Goal: Task Accomplishment & Management: Use online tool/utility

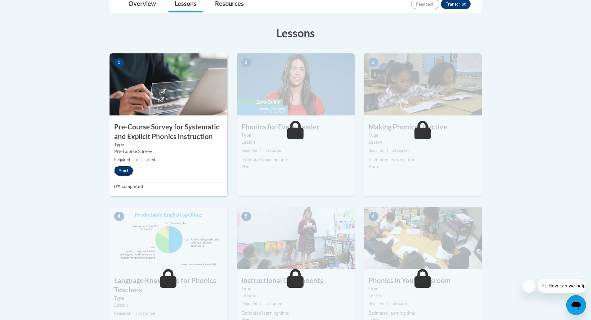
click at [125, 171] on button "Start" at bounding box center [123, 171] width 19 height 10
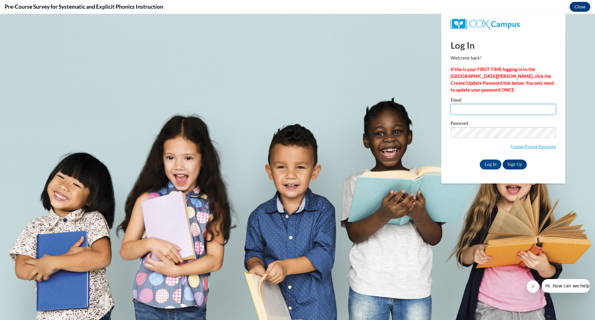
click at [463, 108] on input "Email" at bounding box center [503, 109] width 105 height 11
type input "[PERSON_NAME][EMAIL_ADDRESS][PERSON_NAME][DOMAIN_NAME]"
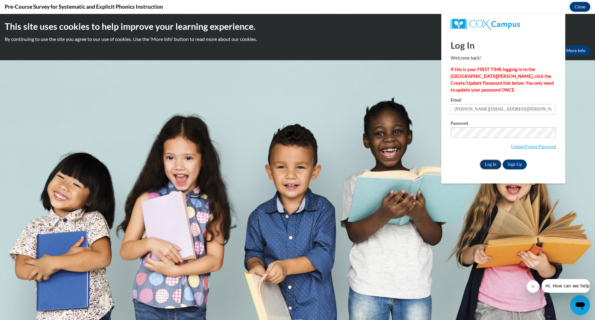
click at [492, 162] on input "Log In" at bounding box center [491, 164] width 22 height 10
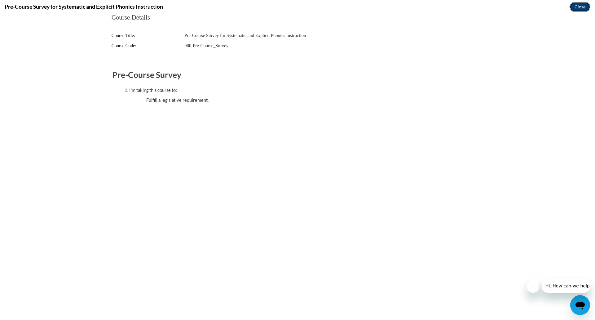
click at [577, 8] on button "Close" at bounding box center [580, 7] width 21 height 10
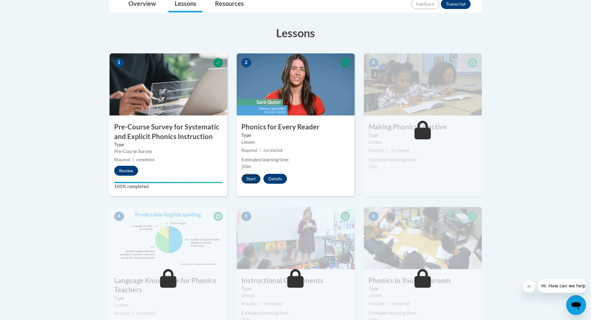
click at [252, 181] on button "Start" at bounding box center [250, 179] width 19 height 10
